Goal: Task Accomplishment & Management: Manage account settings

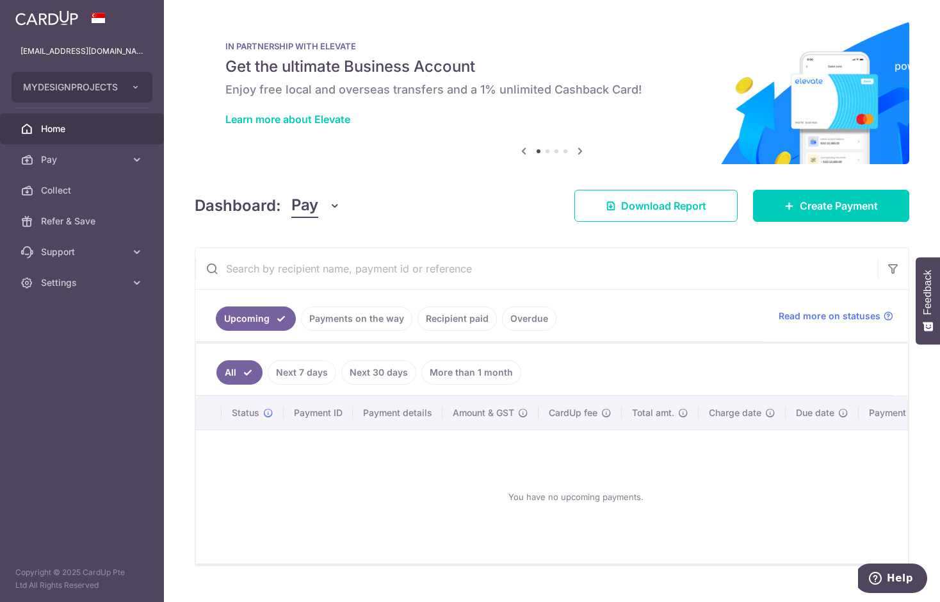
click at [354, 315] on link "Payments on the way" at bounding box center [356, 318] width 111 height 24
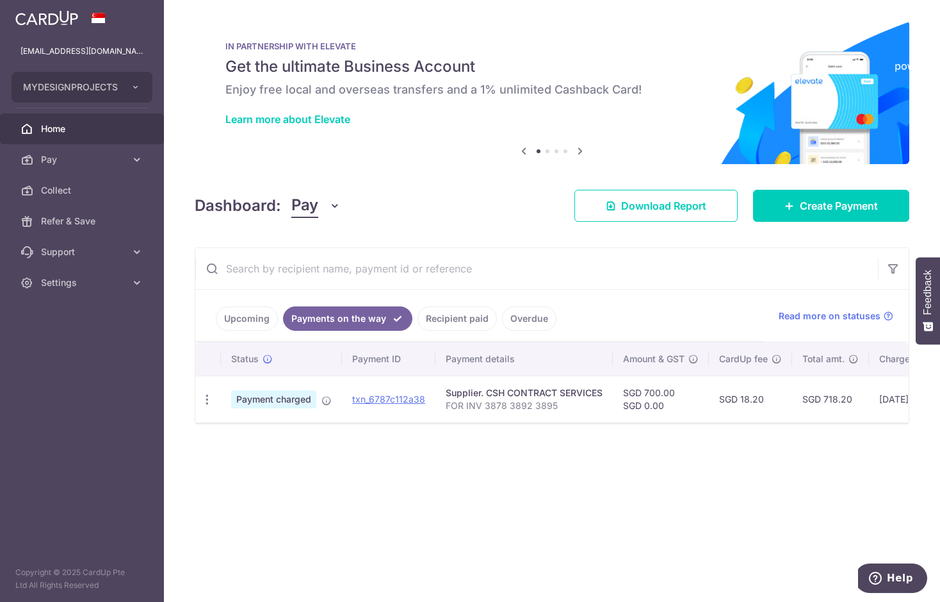
click at [441, 492] on div "× Pause Schedule Pause all future payments in this series Pause just this one p…" at bounding box center [552, 301] width 776 height 602
click at [397, 395] on link "txn_6787c112a38" at bounding box center [388, 398] width 73 height 11
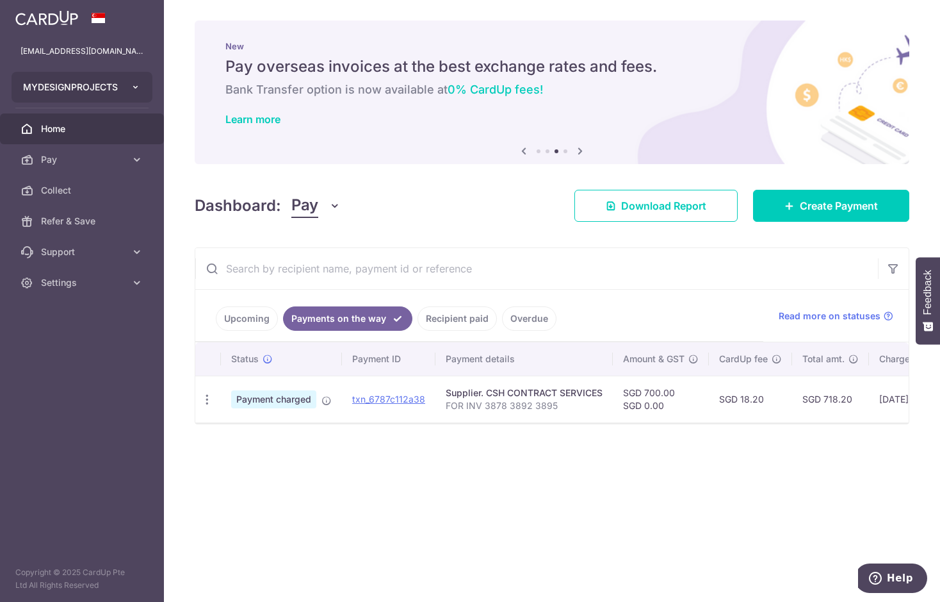
click at [138, 86] on icon "button" at bounding box center [136, 87] width 10 height 10
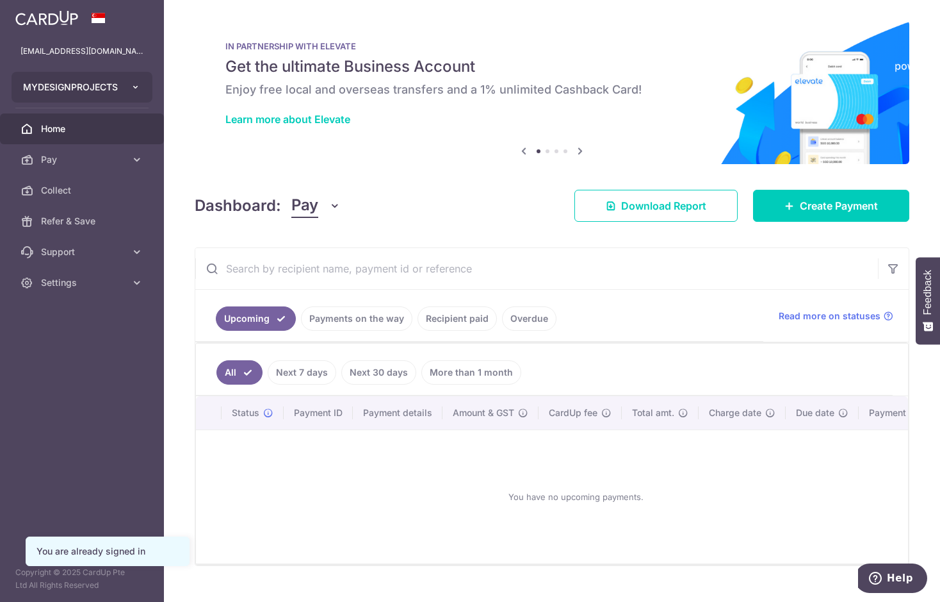
click at [141, 83] on button "MYDESIGNPROJECTS" at bounding box center [82, 87] width 141 height 31
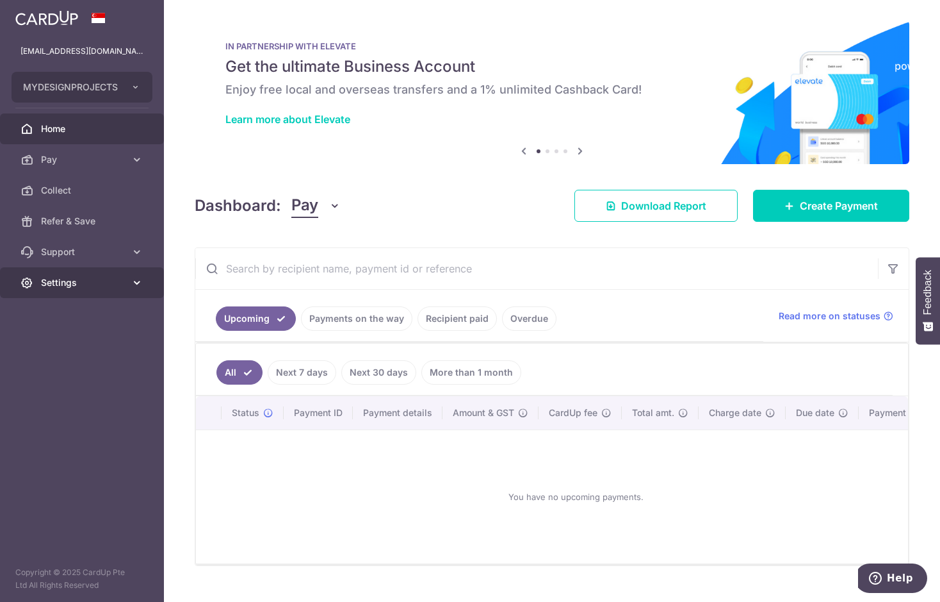
click at [127, 284] on link "Settings" at bounding box center [82, 282] width 164 height 31
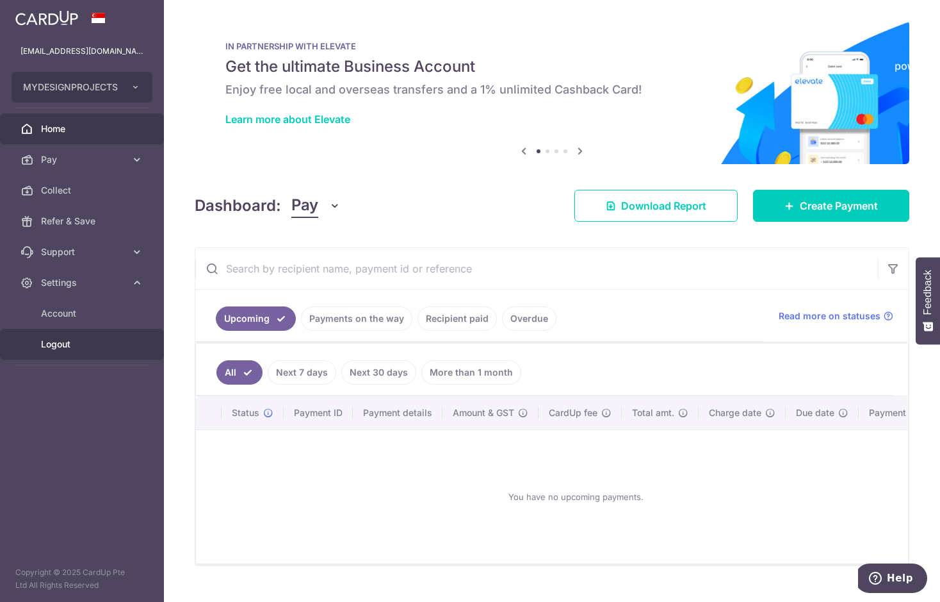
click at [94, 347] on span "Logout" at bounding box center [83, 344] width 85 height 13
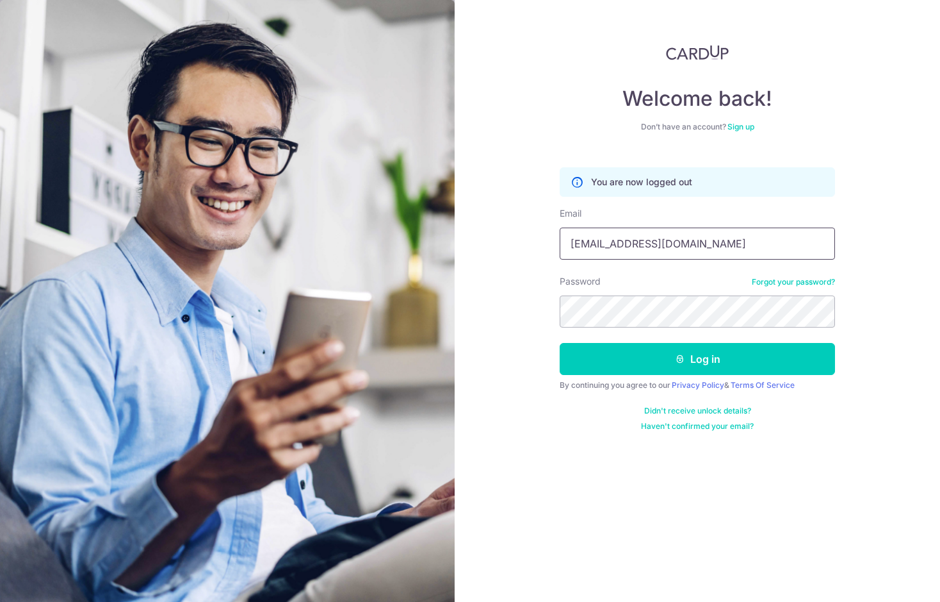
click at [688, 247] on input "projects@mydpssg.com" at bounding box center [697, 243] width 275 height 32
type input "[EMAIL_ADDRESS][DOMAIN_NAME]"
click at [695, 356] on button "Log in" at bounding box center [697, 359] width 275 height 32
